Goal: Check status

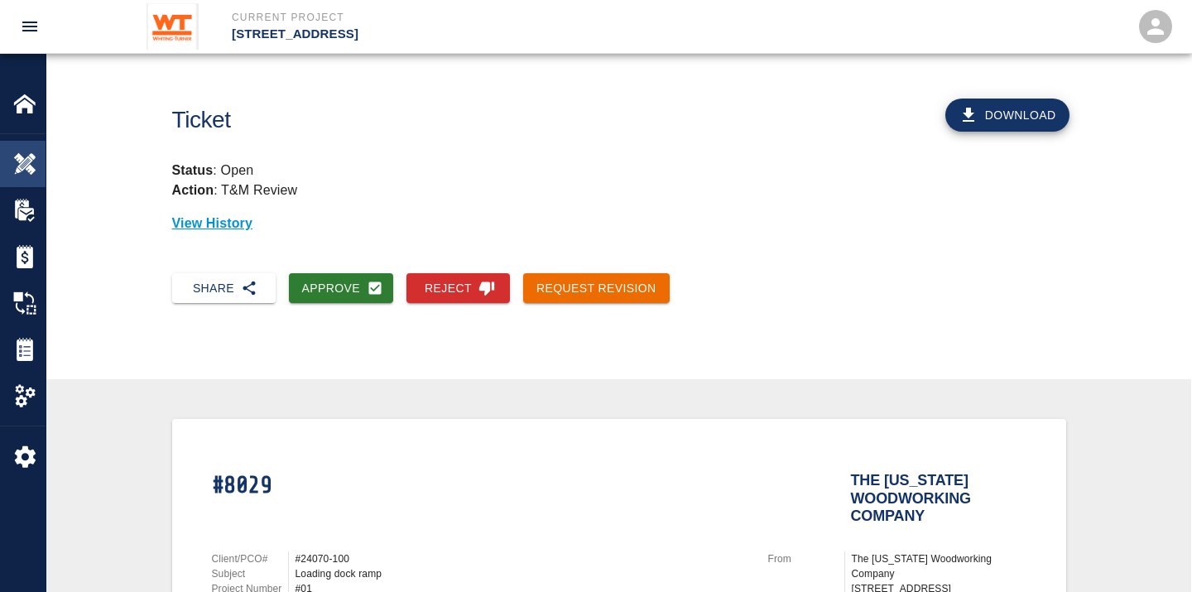
click at [33, 158] on img at bounding box center [24, 163] width 23 height 23
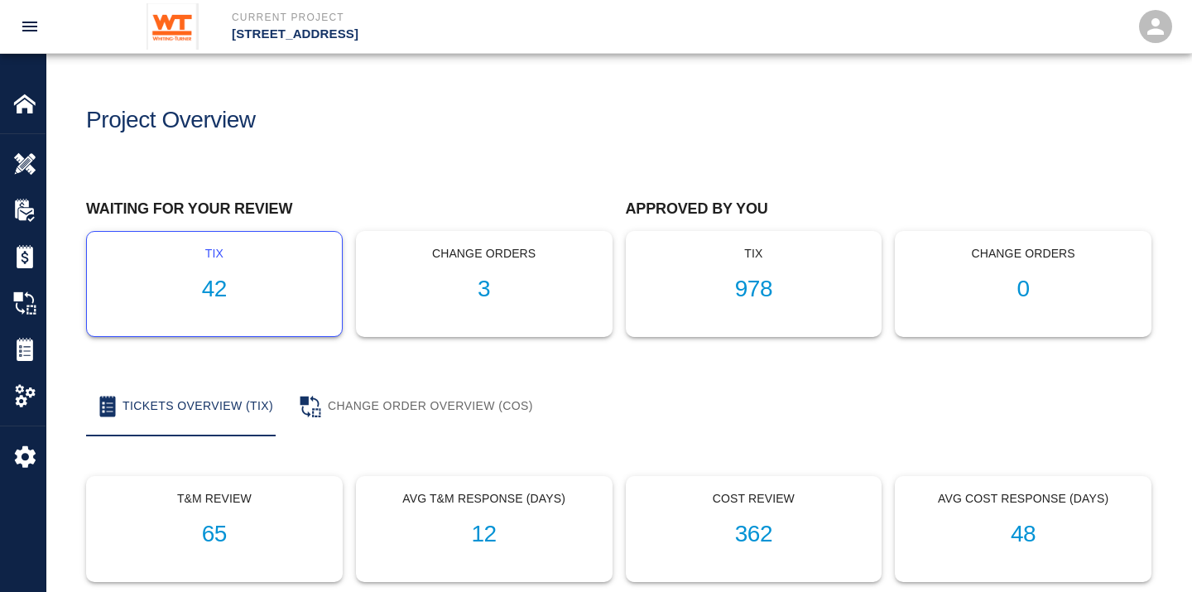
click at [202, 288] on h1 "42" at bounding box center [214, 289] width 228 height 27
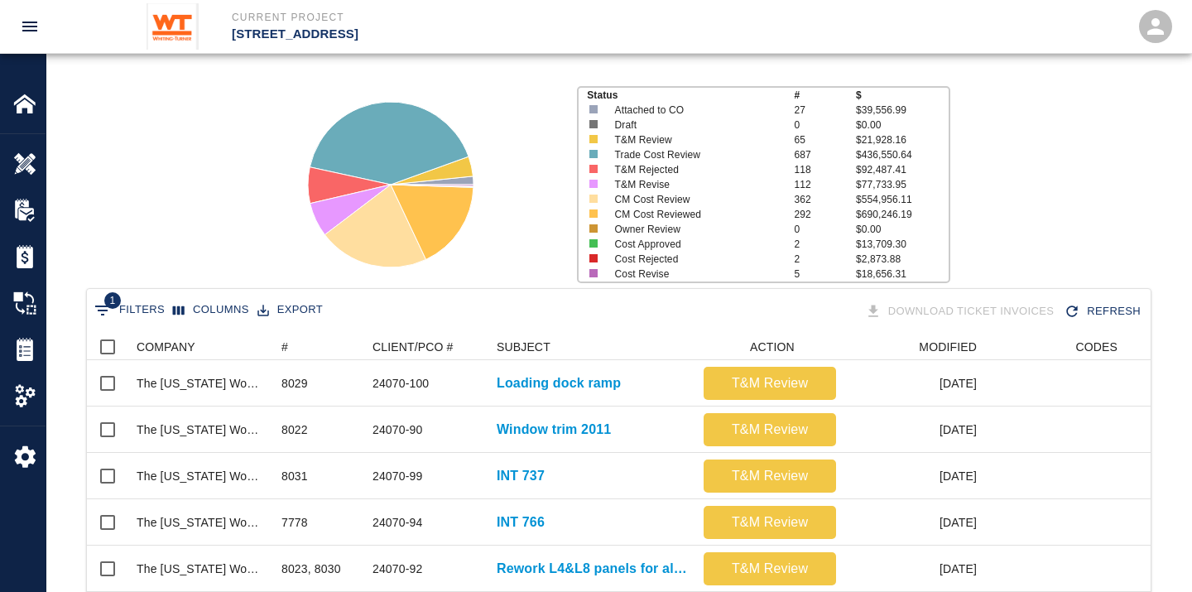
scroll to position [184, 0]
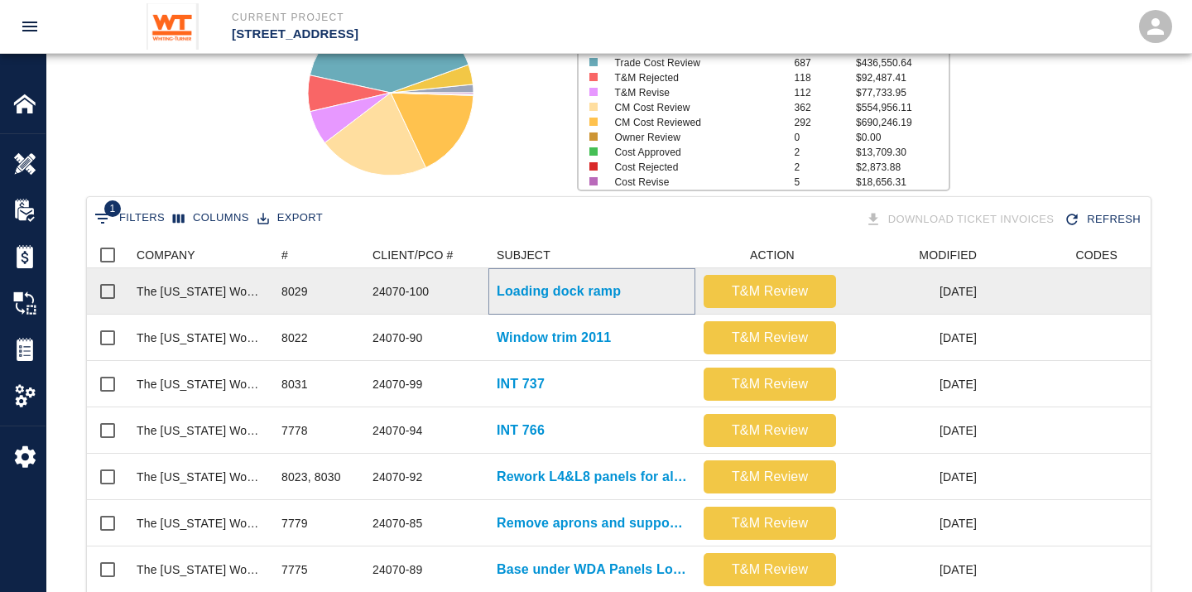
click at [574, 286] on p "Loading dock ramp" at bounding box center [559, 291] width 124 height 20
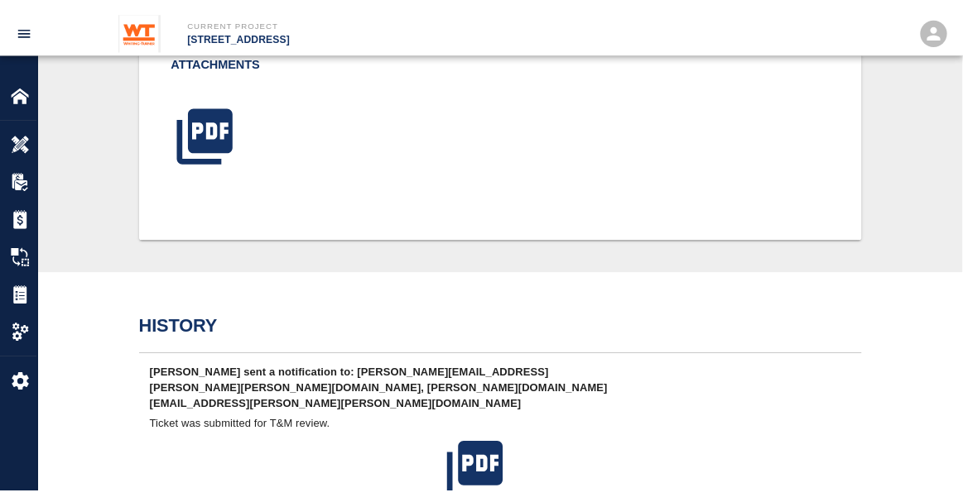
scroll to position [531, 0]
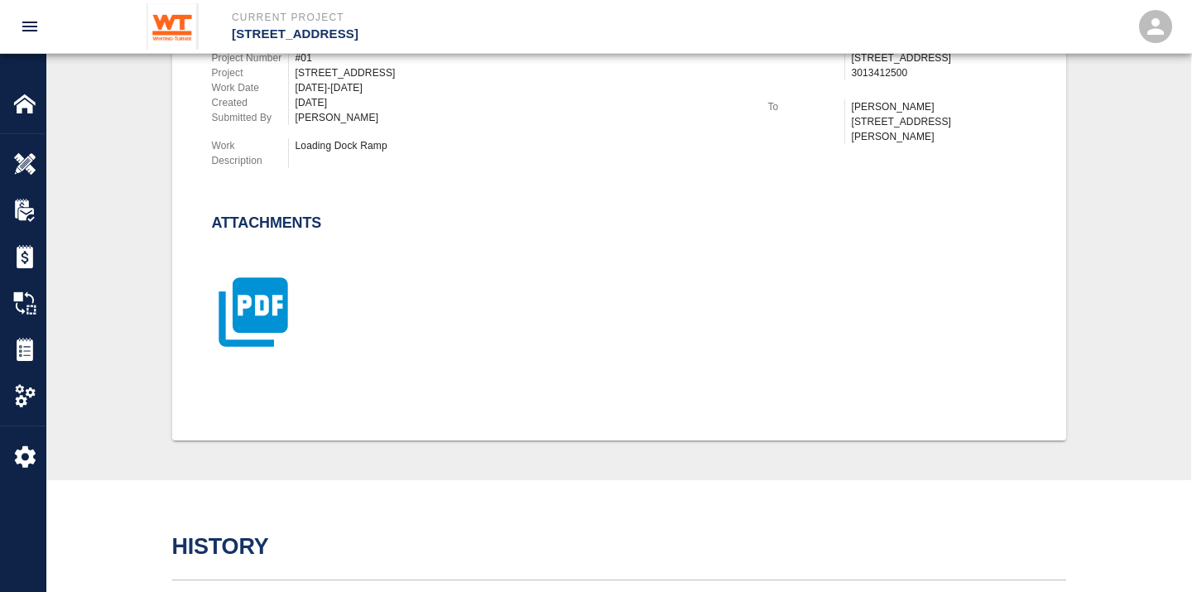
click at [276, 293] on icon "button" at bounding box center [253, 312] width 83 height 83
